Goal: Transaction & Acquisition: Purchase product/service

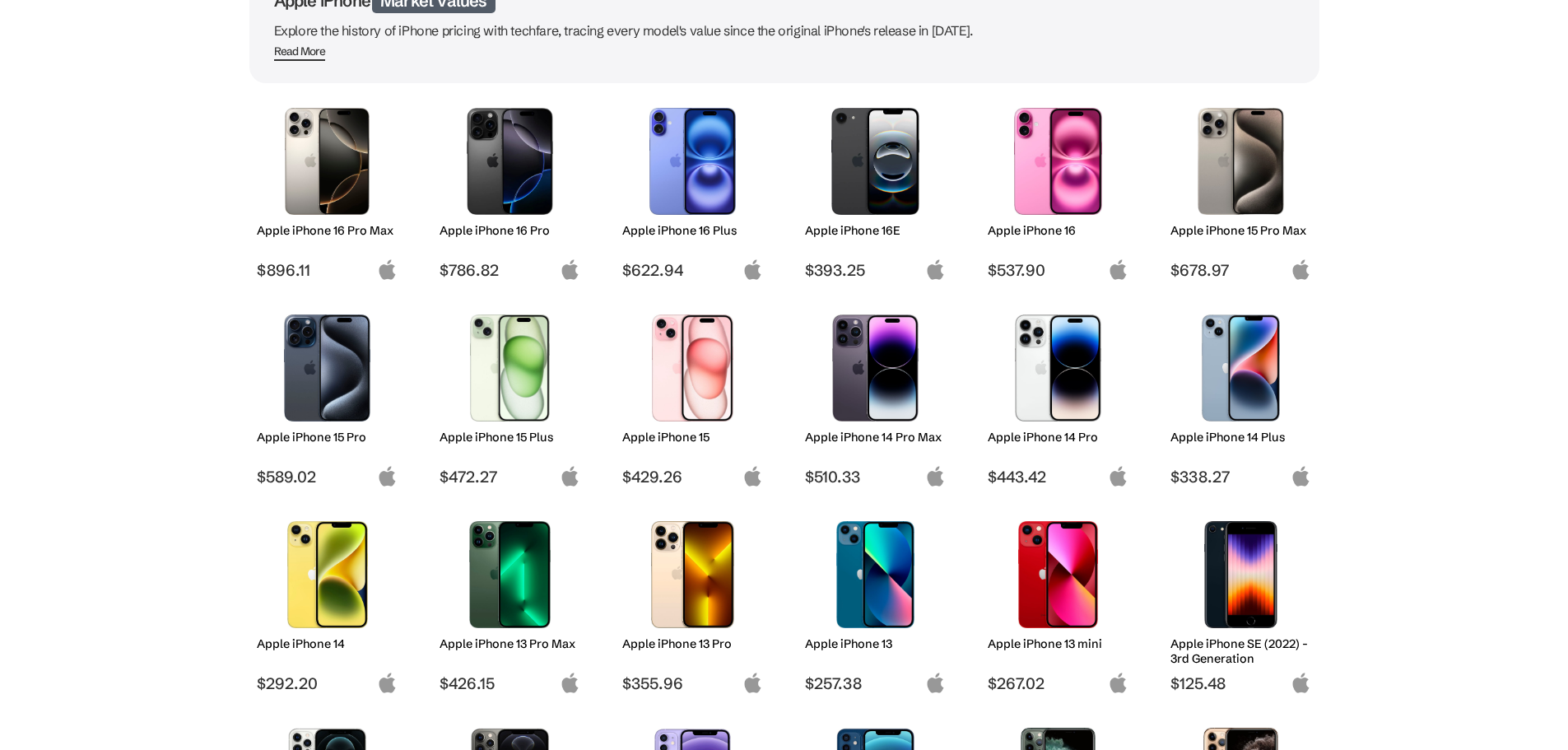
scroll to position [164, 0]
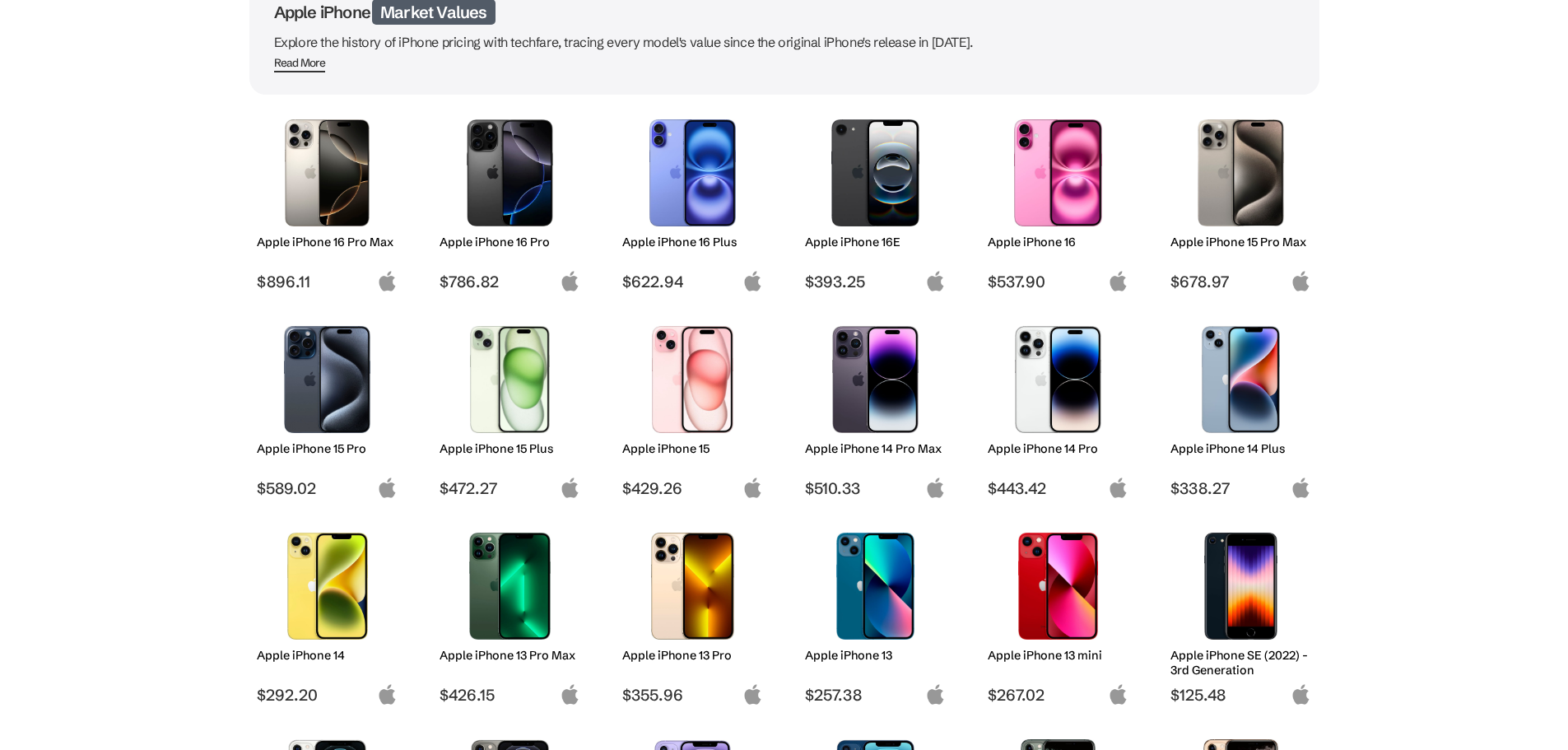
click at [1239, 201] on img at bounding box center [1241, 172] width 116 height 107
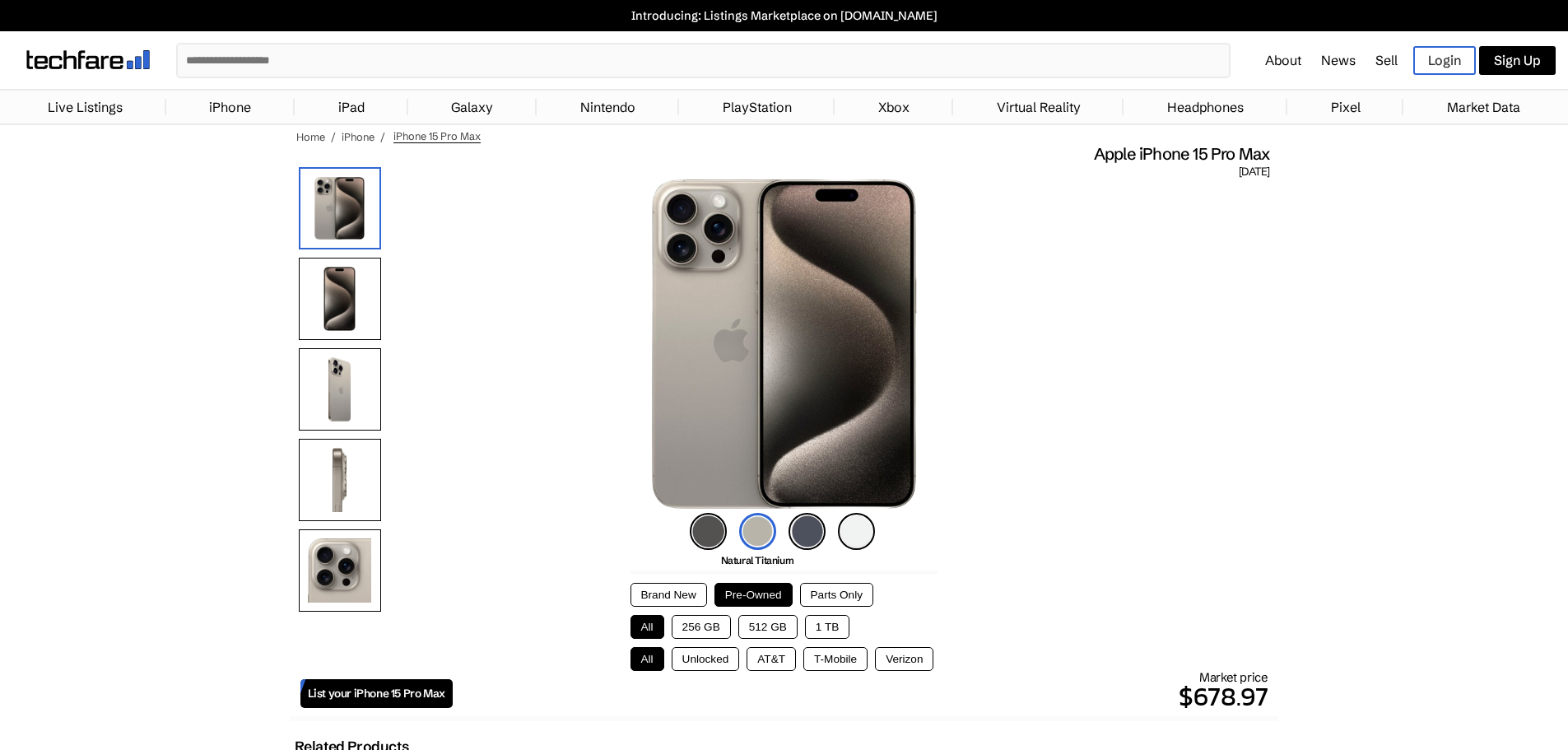
click at [766, 624] on button "512 GB" at bounding box center [767, 627] width 59 height 24
click at [720, 655] on button "Unlocked" at bounding box center [706, 658] width 69 height 24
click at [862, 521] on img at bounding box center [856, 531] width 37 height 37
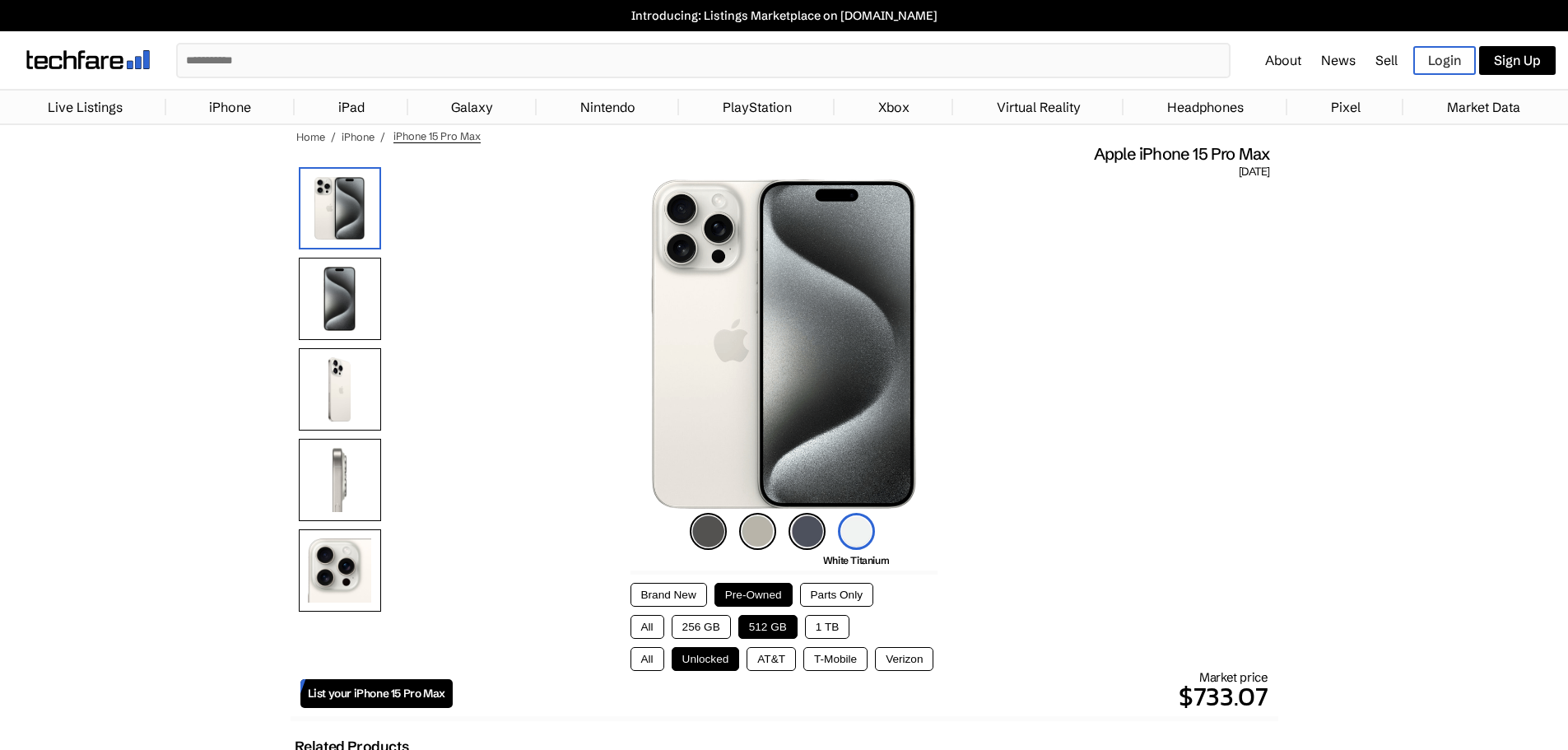
click at [746, 534] on img at bounding box center [757, 531] width 37 height 37
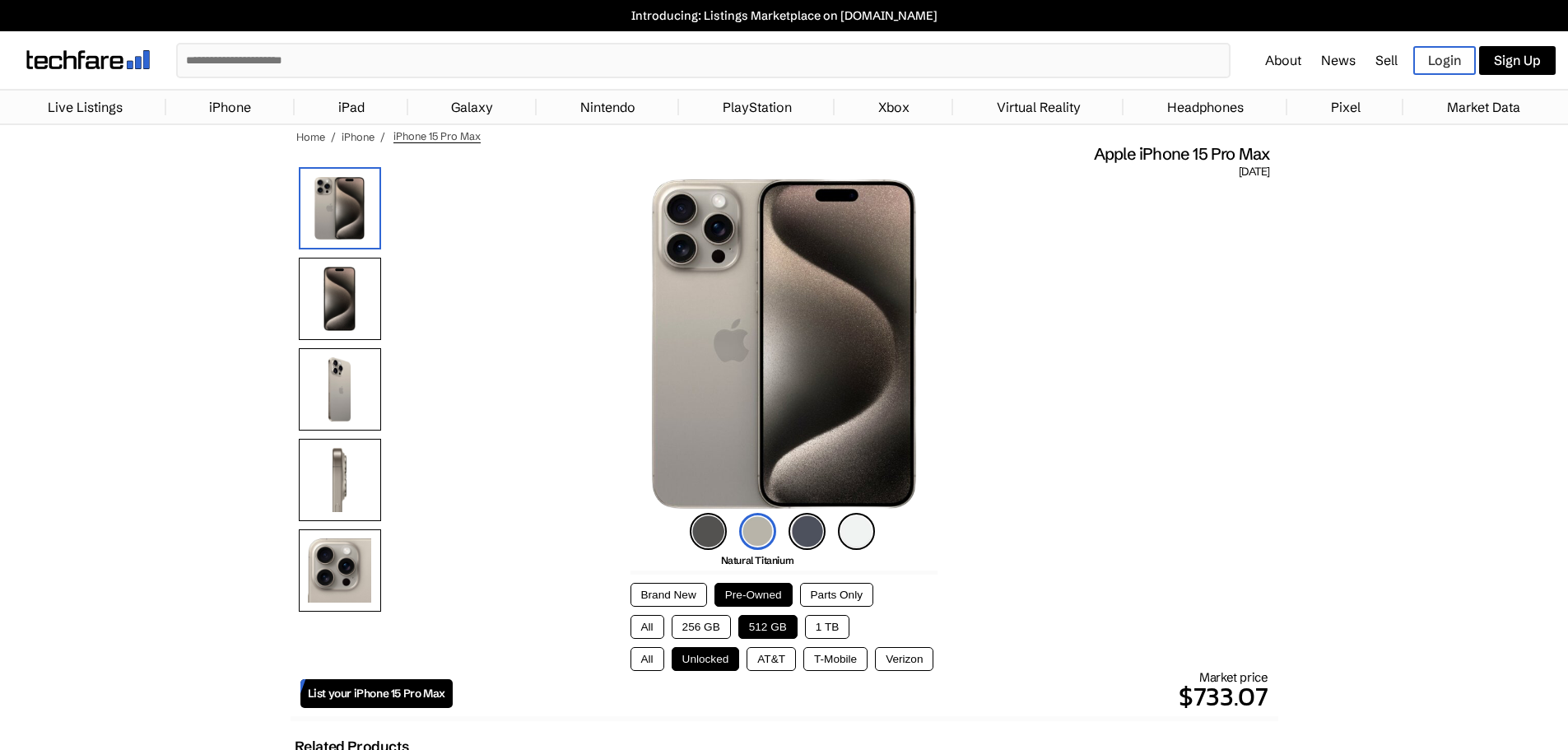
click at [704, 533] on img at bounding box center [707, 531] width 37 height 37
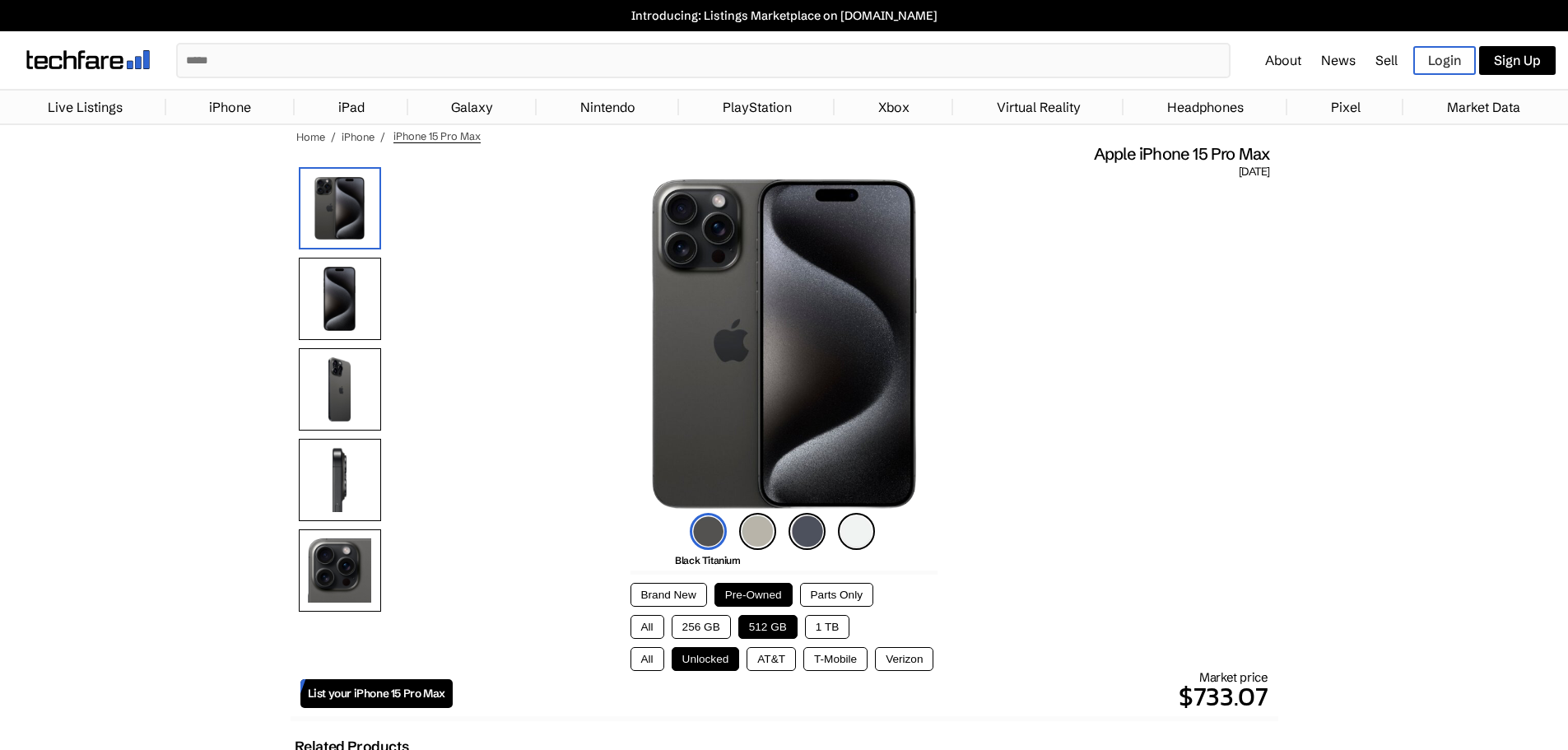
click at [808, 537] on img at bounding box center [807, 531] width 37 height 37
